Goal: Obtain resource: Download file/media

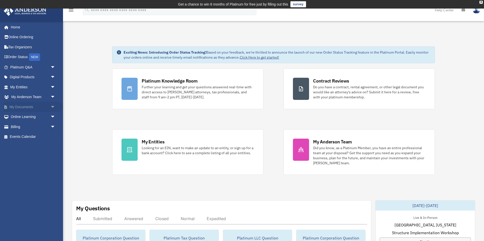
click at [21, 108] on link "My Documents arrow_drop_down" at bounding box center [33, 107] width 59 height 10
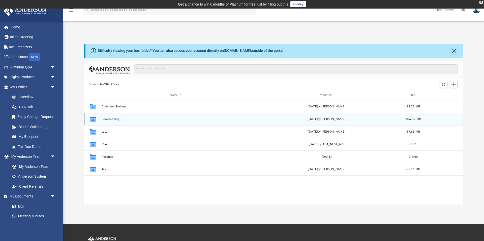
scroll to position [115, 379]
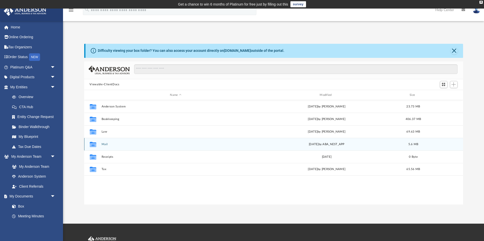
click at [106, 143] on button "Mail" at bounding box center [175, 144] width 149 height 3
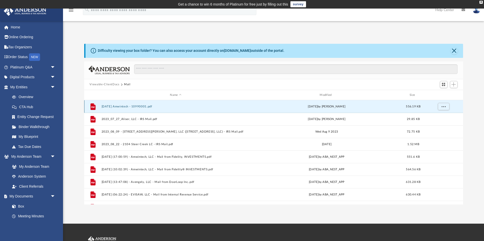
click at [141, 108] on button "2-12-2025 Amwintech - 10990001.pdf" at bounding box center [175, 106] width 149 height 3
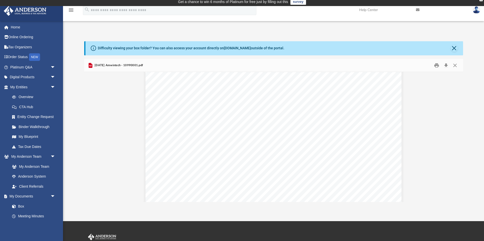
scroll to position [403, 0]
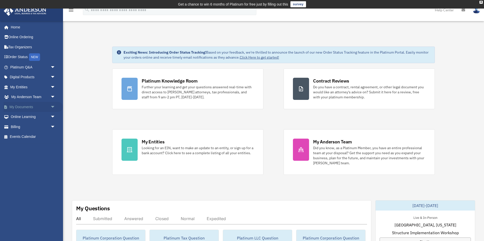
click at [10, 110] on link "My Documents arrow_drop_down" at bounding box center [33, 107] width 59 height 10
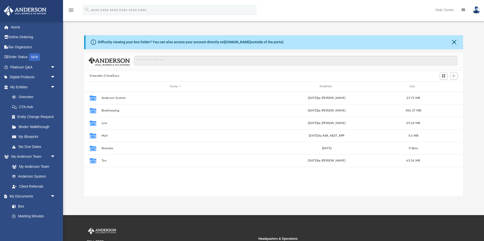
scroll to position [115, 379]
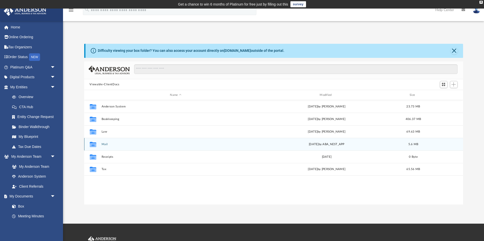
click at [104, 144] on button "Mail" at bounding box center [175, 144] width 149 height 3
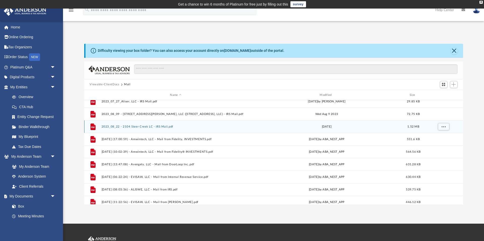
scroll to position [34, 0]
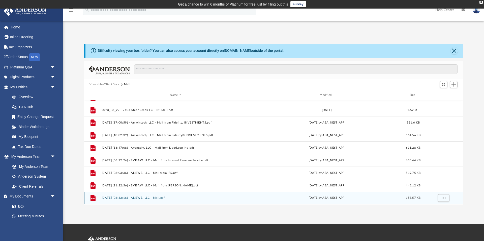
click at [116, 198] on button "[DATE] (08:32:16) - ALISWE, LLC - Mail.pdf" at bounding box center [175, 198] width 149 height 3
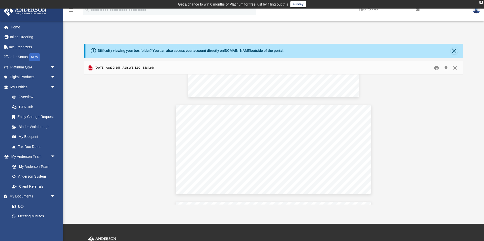
scroll to position [209, 0]
